Goal: Task Accomplishment & Management: Use online tool/utility

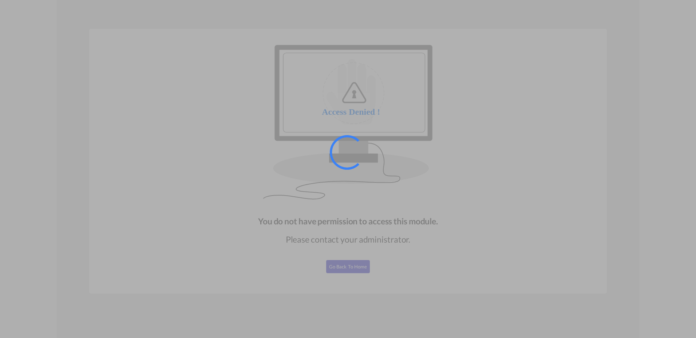
click at [346, 267] on div at bounding box center [348, 169] width 696 height 338
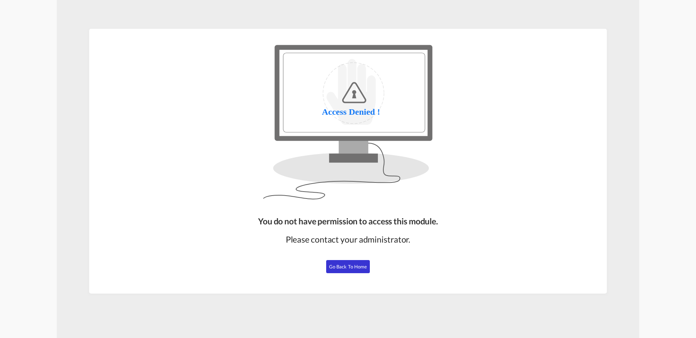
click at [346, 265] on span "Go Back to Home" at bounding box center [348, 267] width 38 height 6
